Goal: Find contact information: Find contact information

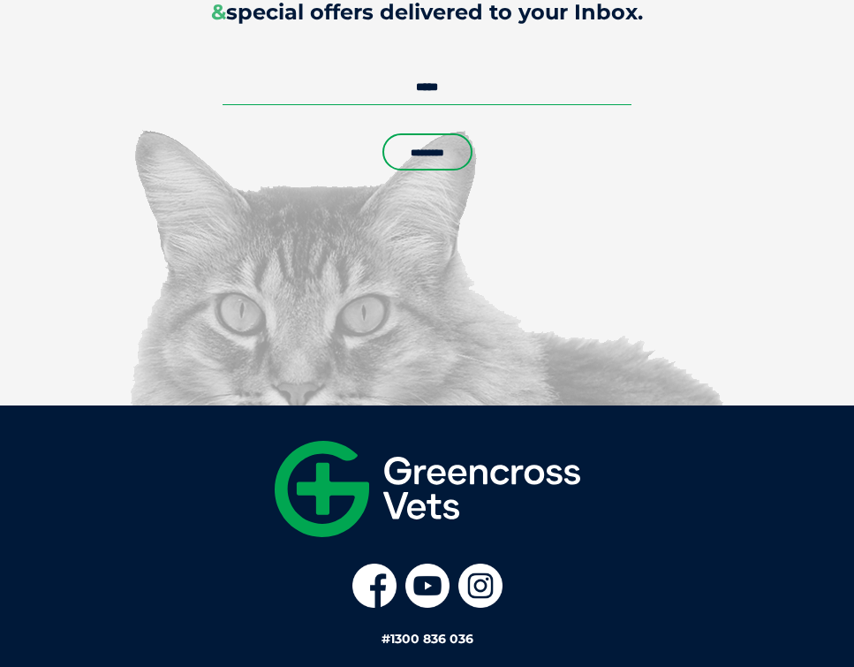
scroll to position [4471, 0]
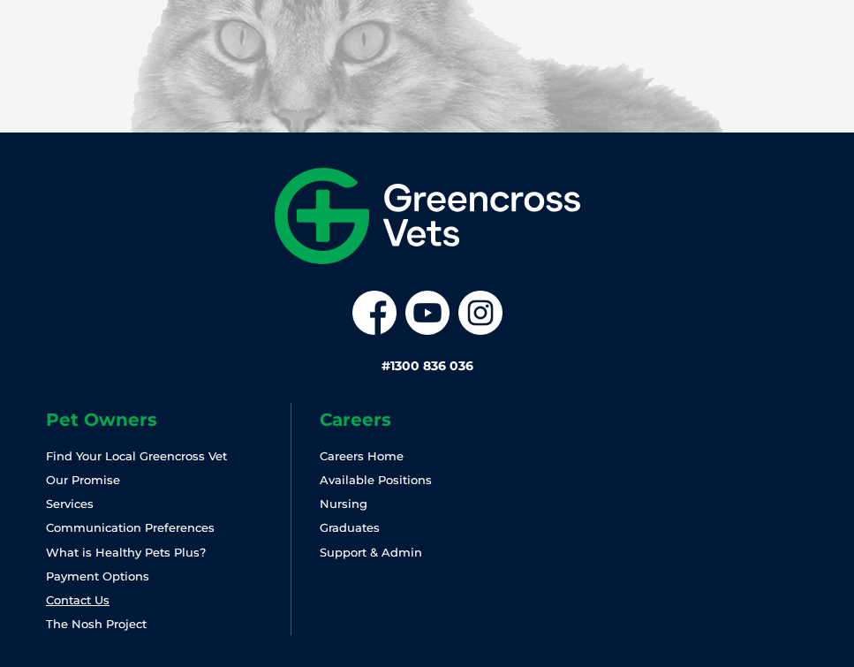
click at [96, 593] on link "Contact Us" at bounding box center [78, 600] width 64 height 14
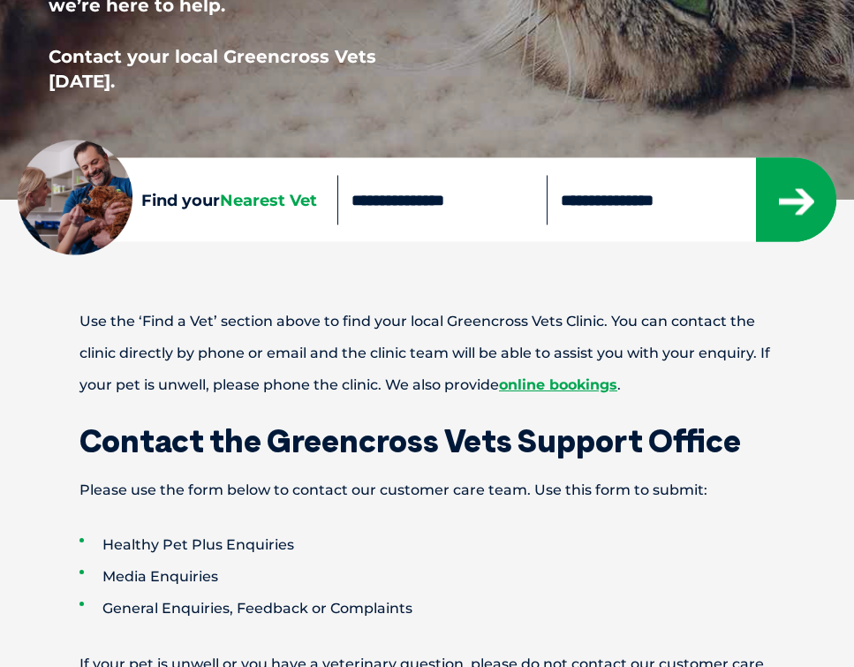
scroll to position [542, 0]
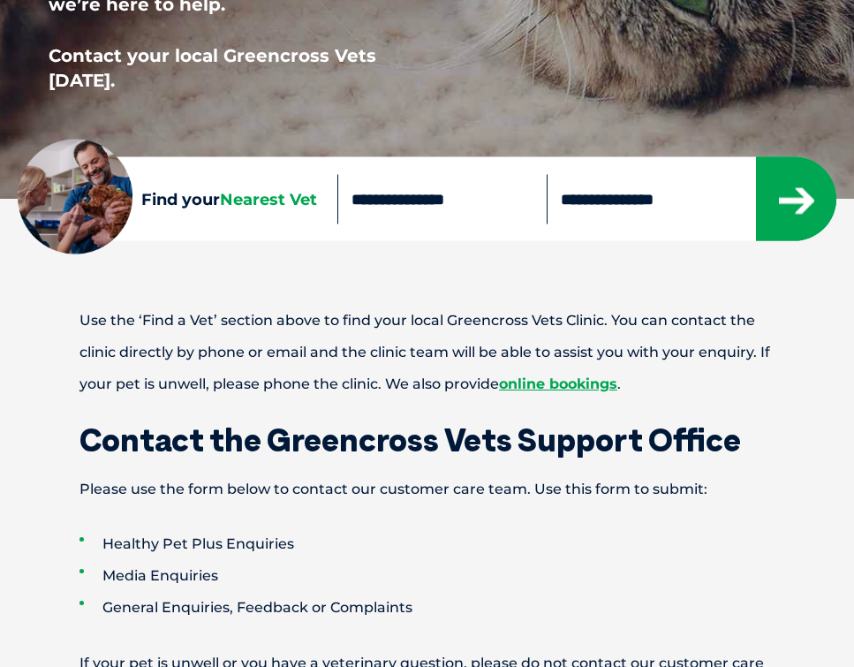
click at [439, 202] on input "text" at bounding box center [441, 198] width 209 height 49
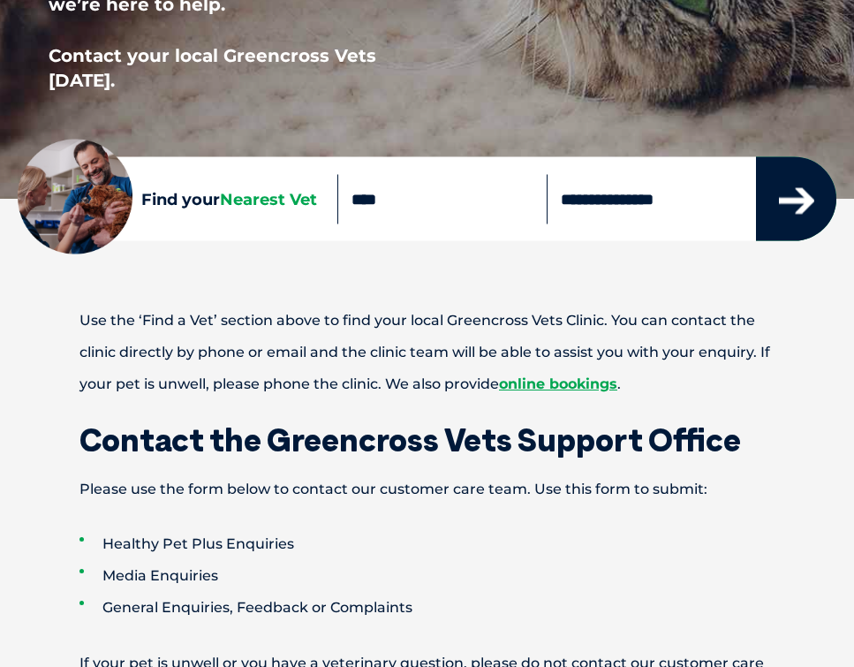
type input "****"
click at [798, 203] on icon "submit" at bounding box center [796, 201] width 35 height 26
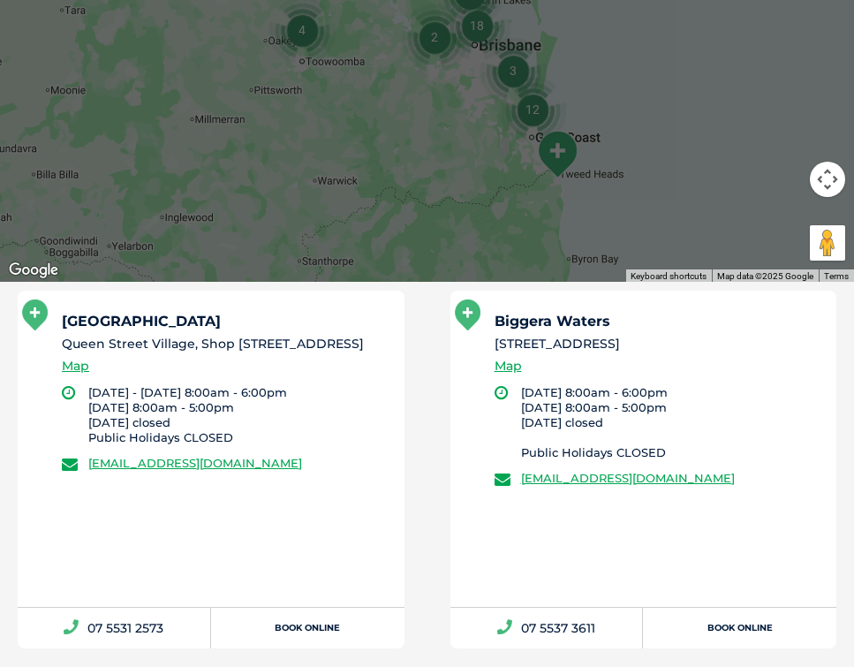
scroll to position [693, 0]
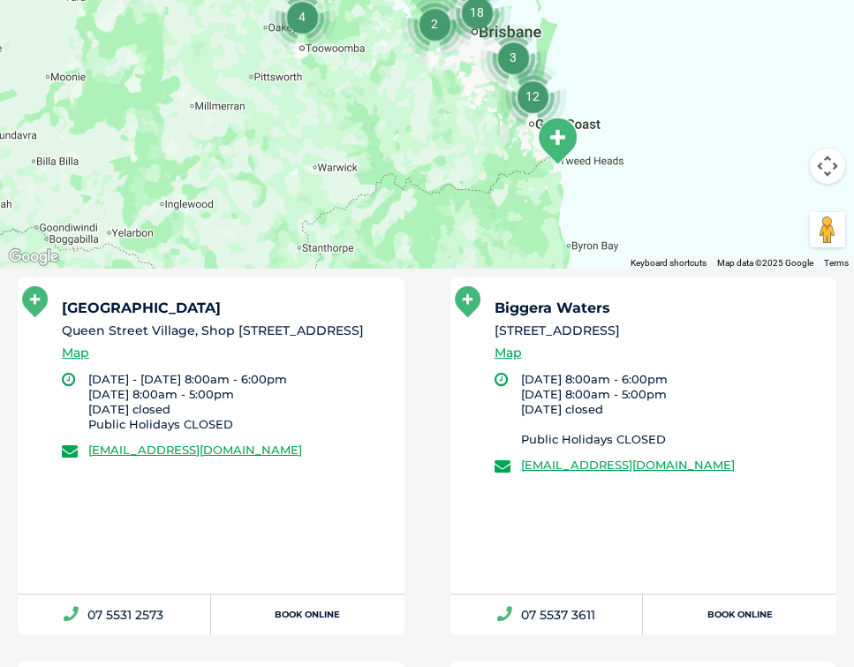
drag, startPoint x: 366, startPoint y: 471, endPoint x: 85, endPoint y: 467, distance: 280.8
click at [85, 458] on li "[EMAIL_ADDRESS][DOMAIN_NAME]" at bounding box center [225, 450] width 327 height 18
copy link "[EMAIL_ADDRESS][DOMAIN_NAME]"
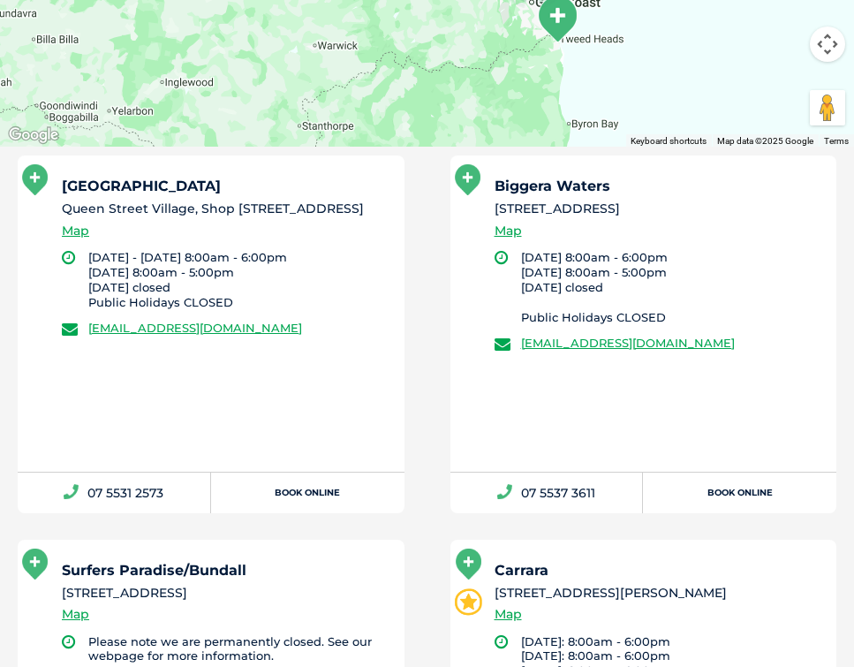
scroll to position [819, 0]
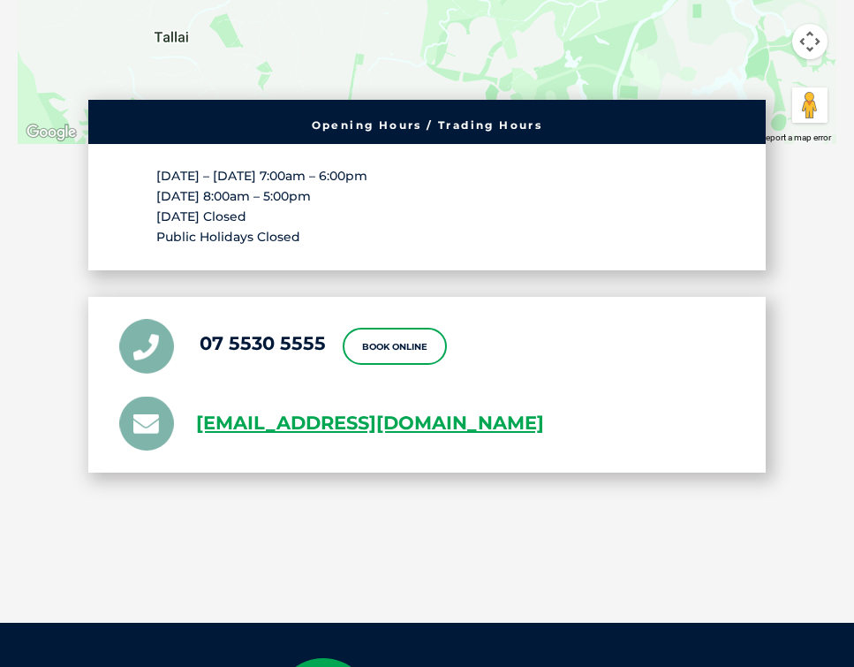
scroll to position [3353, 0]
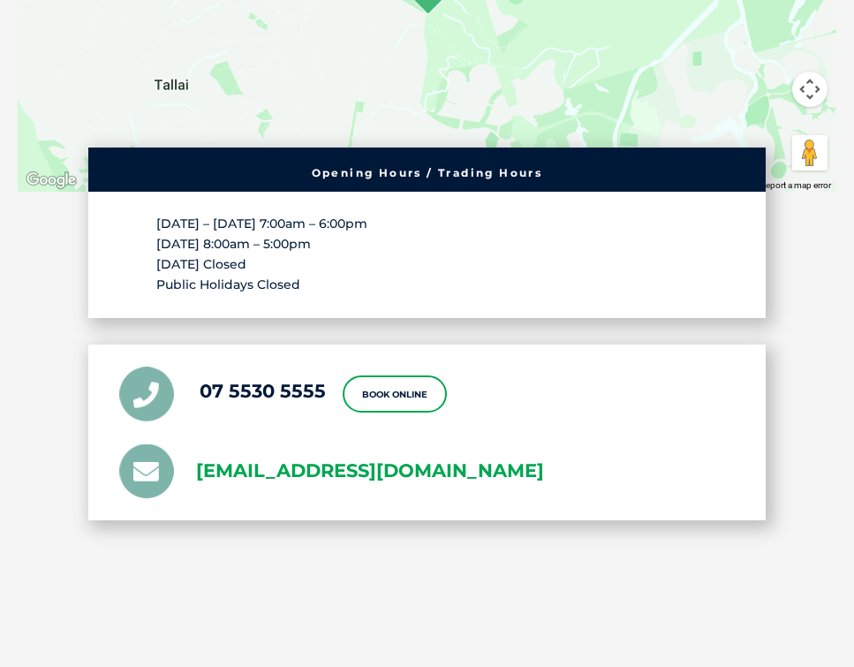
drag, startPoint x: 680, startPoint y: 419, endPoint x: 196, endPoint y: 423, distance: 483.9
click at [196, 444] on li "greencross.mudgeeraba@greencrossvet.com.au" at bounding box center [426, 471] width 615 height 54
copy link "greencross.mudgeeraba@greencrossvet.com.au"
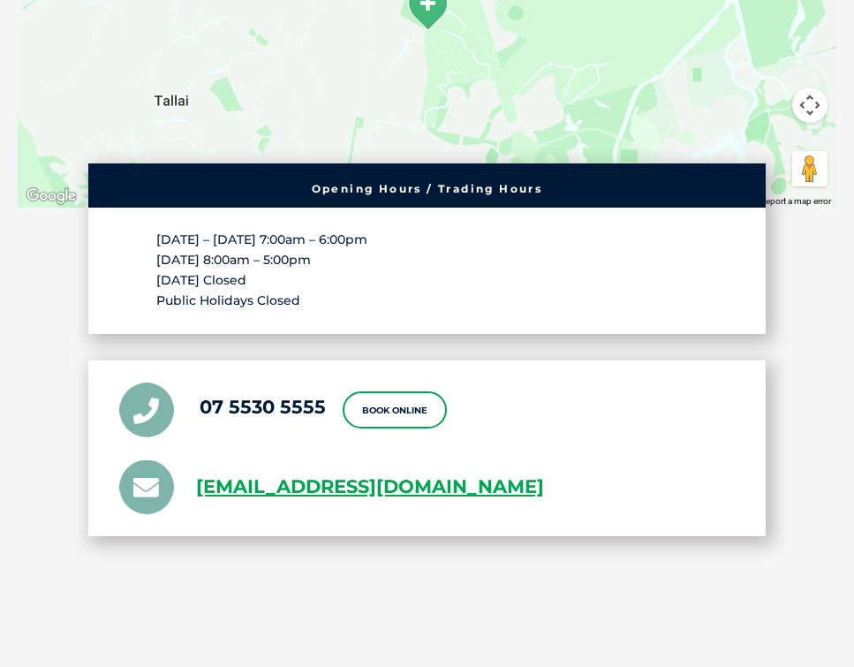
scroll to position [3342, 0]
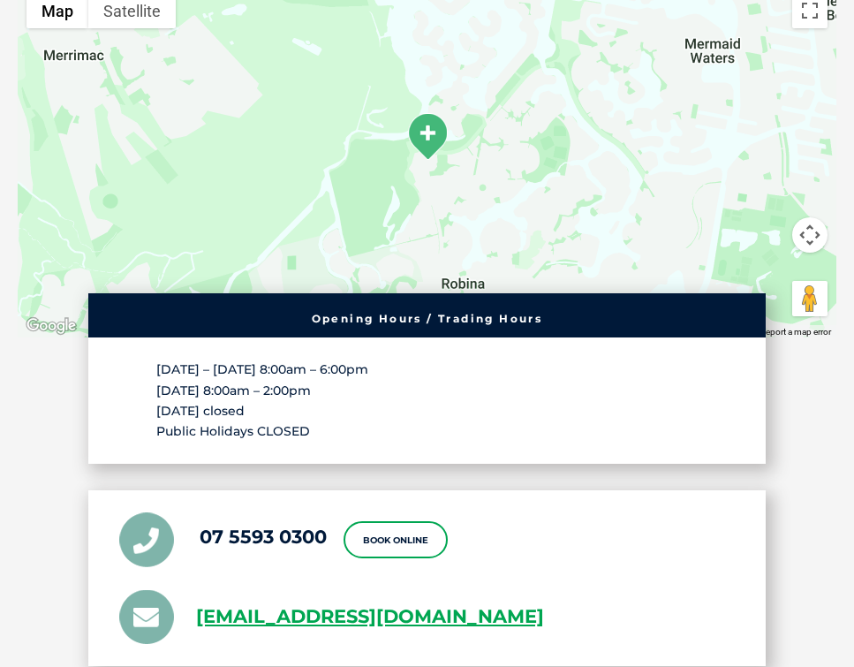
scroll to position [4421, 0]
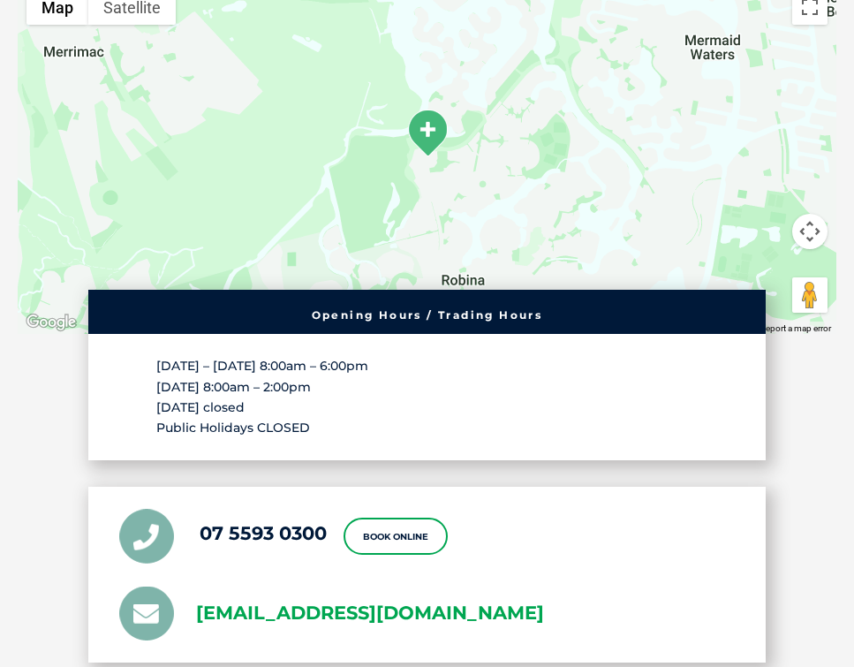
drag, startPoint x: 640, startPoint y: 494, endPoint x: 200, endPoint y: 490, distance: 440.7
click at [200, 586] on li "[EMAIL_ADDRESS][DOMAIN_NAME]" at bounding box center [426, 613] width 615 height 54
copy link "[EMAIL_ADDRESS][DOMAIN_NAME]"
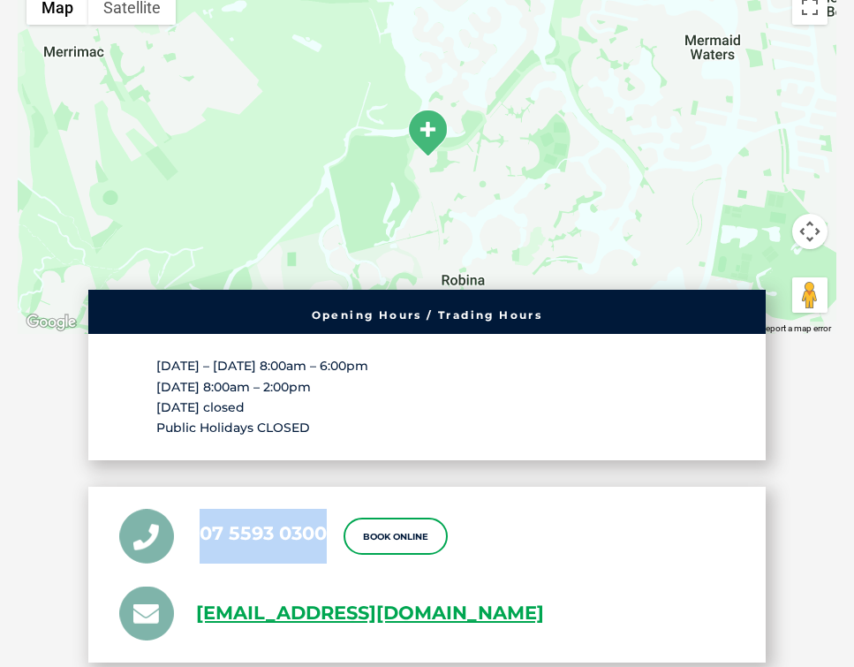
drag, startPoint x: 328, startPoint y: 415, endPoint x: 202, endPoint y: 416, distance: 125.4
click at [202, 509] on ul "07 5593 0300 Book Online [EMAIL_ADDRESS][DOMAIN_NAME]" at bounding box center [426, 575] width 615 height 132
copy link "07 5593 0300"
